Goal: Task Accomplishment & Management: Use online tool/utility

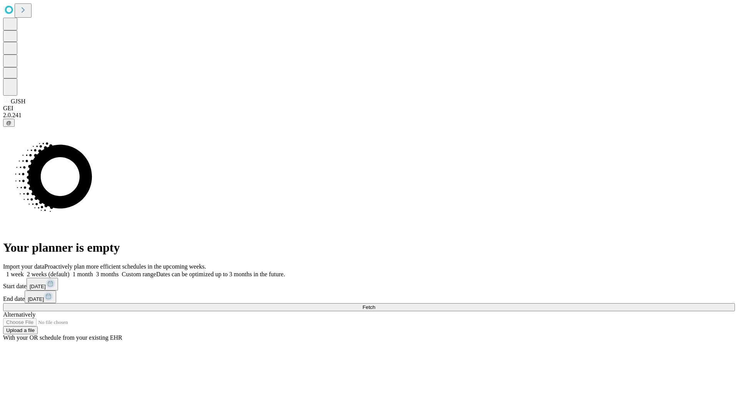
click at [375, 304] on span "Fetch" at bounding box center [368, 307] width 13 height 6
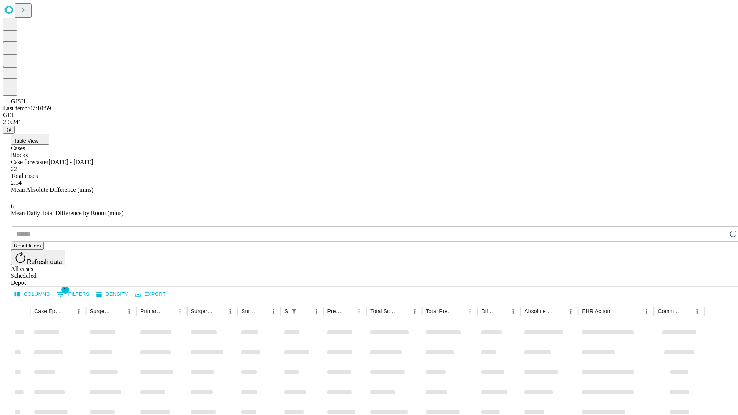
click at [718, 279] on div "Depot" at bounding box center [377, 282] width 732 height 7
